Goal: Information Seeking & Learning: Learn about a topic

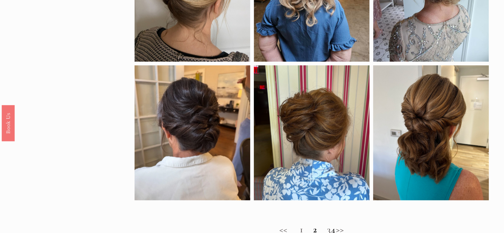
scroll to position [497, 0]
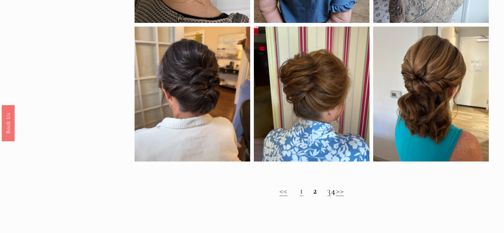
click at [313, 196] on strong "2" at bounding box center [315, 190] width 4 height 11
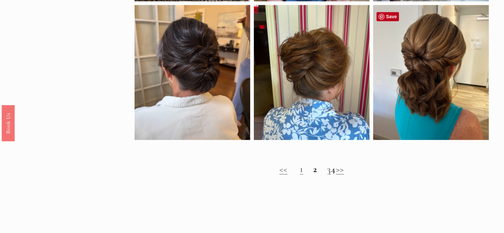
scroll to position [530, 0]
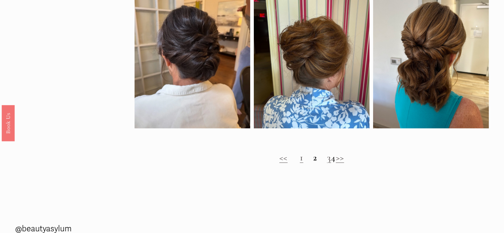
click at [313, 163] on strong "2" at bounding box center [315, 157] width 4 height 11
click at [344, 161] on link ">>" at bounding box center [339, 157] width 8 height 11
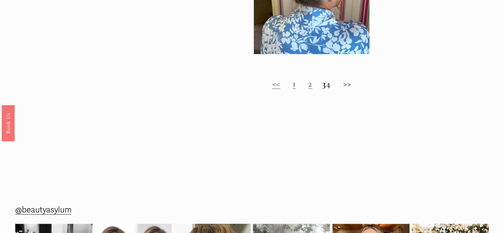
scroll to position [530, 0]
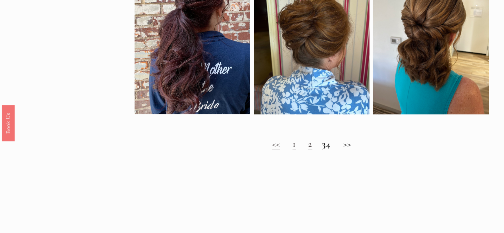
click at [354, 149] on h2 "<< 1 2 3 4 >>" at bounding box center [311, 143] width 354 height 11
click at [353, 149] on h2 "<< 1 2 3 4 >>" at bounding box center [311, 143] width 354 height 11
click at [322, 149] on strong "3" at bounding box center [324, 143] width 4 height 11
click at [350, 148] on h2 "<< 1 2 3 4 >>" at bounding box center [311, 143] width 354 height 11
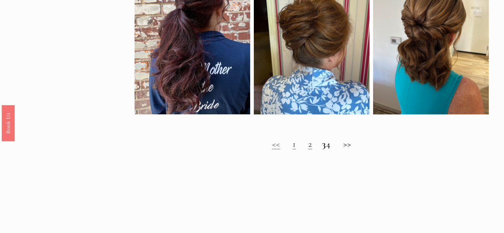
click at [350, 148] on h2 "<< 1 2 3 4 >>" at bounding box center [311, 143] width 354 height 11
click at [272, 149] on link "<<" at bounding box center [276, 143] width 8 height 11
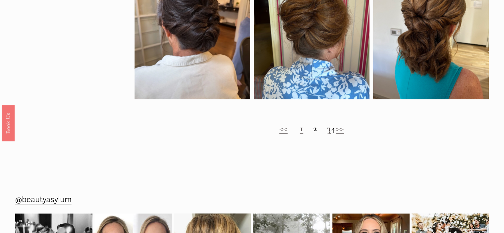
scroll to position [563, 0]
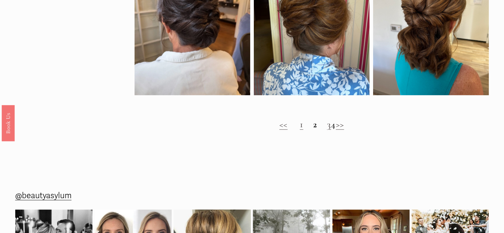
click at [333, 130] on h2 "<< 1 2 3 4 >>" at bounding box center [311, 124] width 354 height 11
click at [332, 130] on h2 "<< 1 2 3 4 >>" at bounding box center [311, 124] width 354 height 11
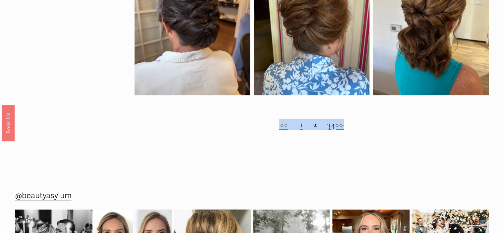
click at [332, 130] on h2 "<< 1 2 3 4 >>" at bounding box center [311, 124] width 354 height 11
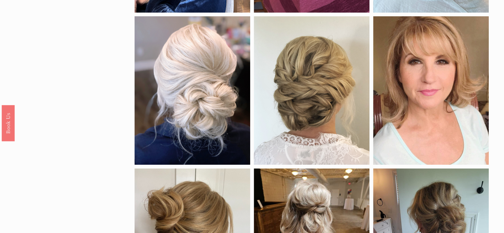
scroll to position [125, 0]
